Goal: Navigation & Orientation: Find specific page/section

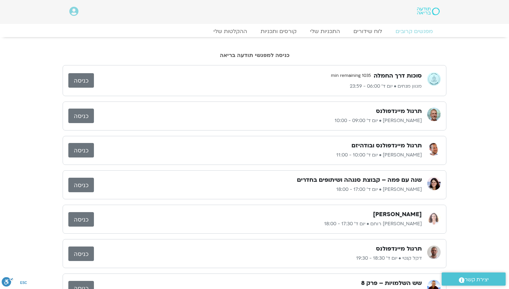
click at [92, 78] on link "כניסה" at bounding box center [81, 80] width 26 height 14
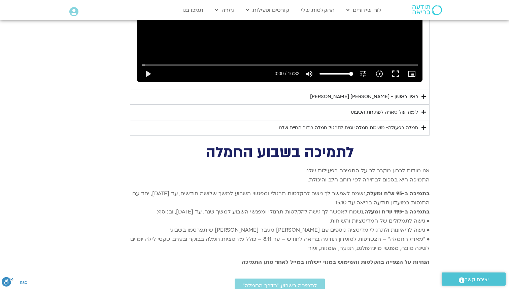
scroll to position [2413, 0]
